Goal: Communication & Community: Participate in discussion

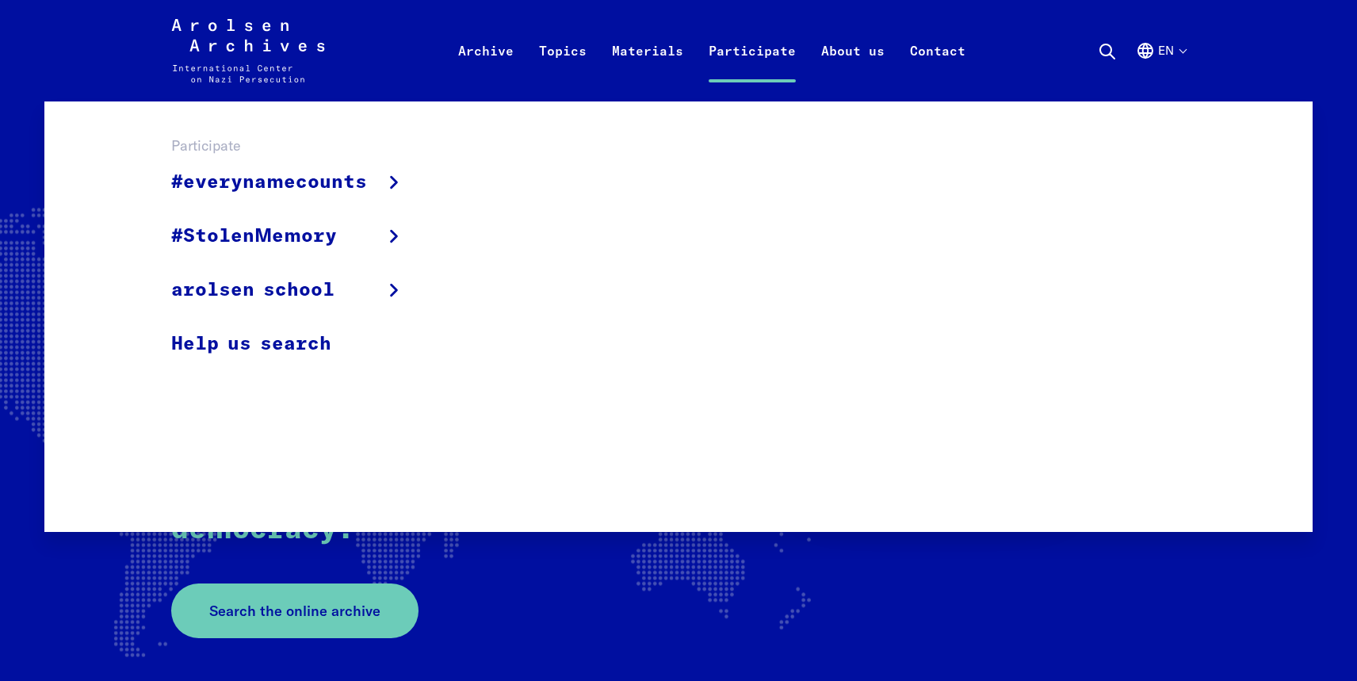
click at [733, 57] on link "Participate" at bounding box center [752, 69] width 113 height 63
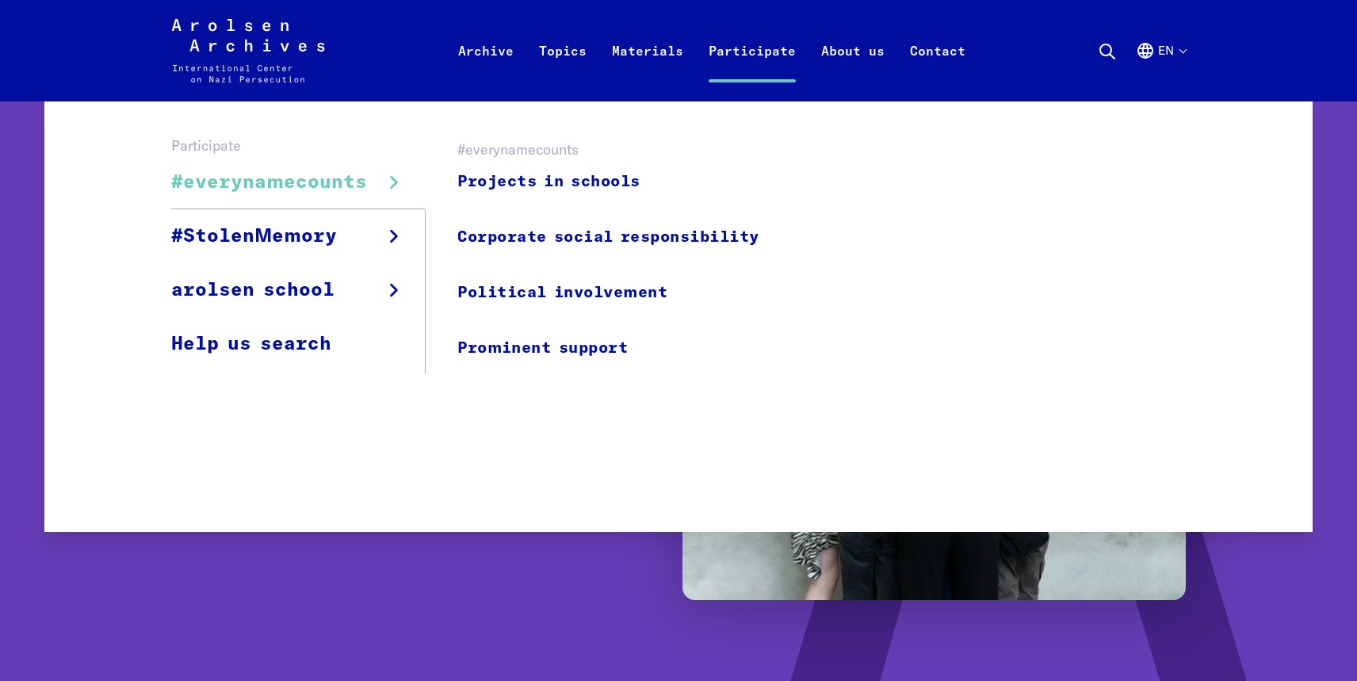
click at [298, 181] on span "#everynamecounts" at bounding box center [269, 182] width 196 height 29
